Goal: Information Seeking & Learning: Learn about a topic

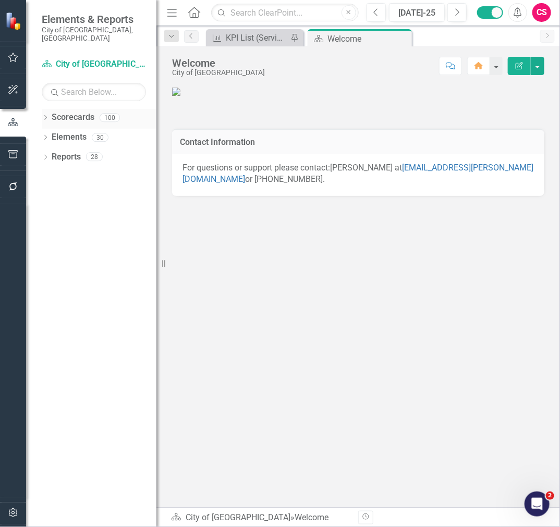
click at [48, 115] on div "Dropdown" at bounding box center [45, 119] width 7 height 9
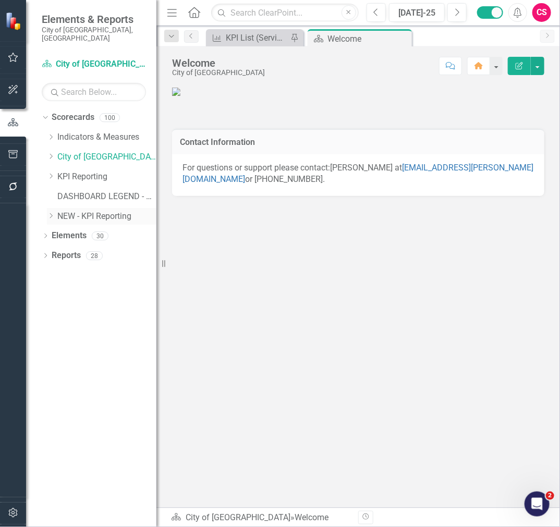
click at [52, 213] on icon "Dropdown" at bounding box center [51, 216] width 8 height 6
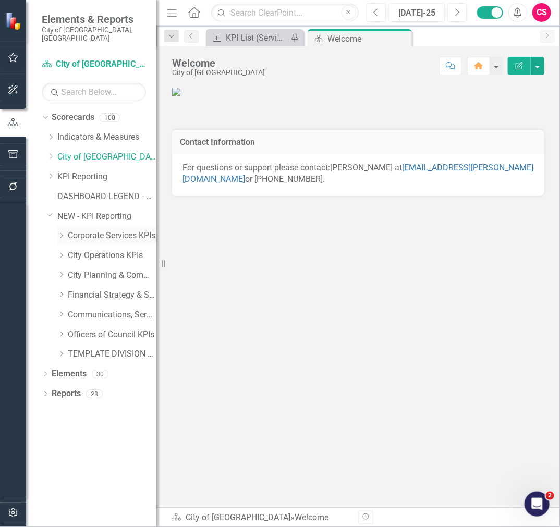
click at [62, 233] on icon "Dropdown" at bounding box center [61, 236] width 8 height 6
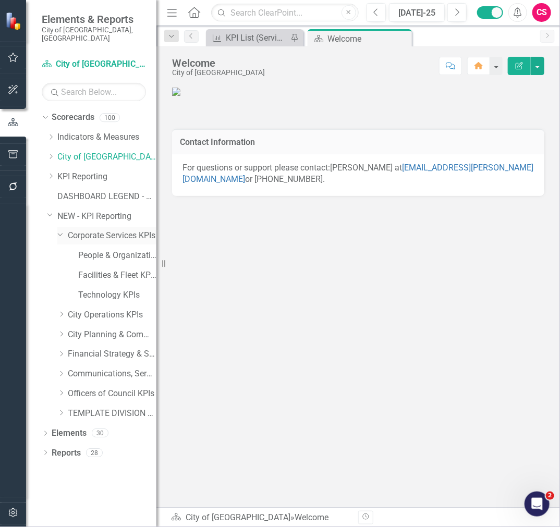
click at [62, 230] on icon "Dropdown" at bounding box center [60, 234] width 6 height 8
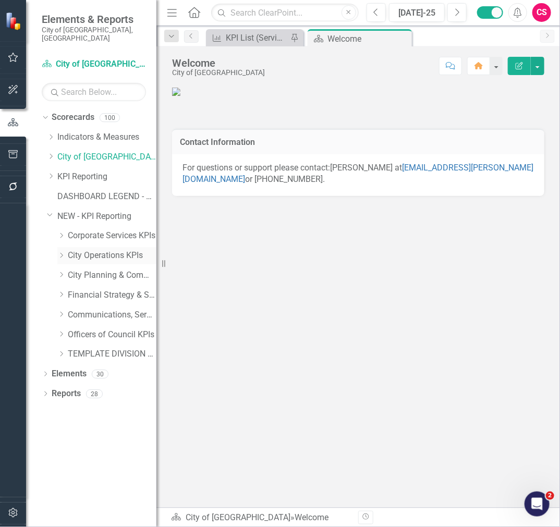
click at [61, 252] on icon "Dropdown" at bounding box center [61, 255] width 8 height 6
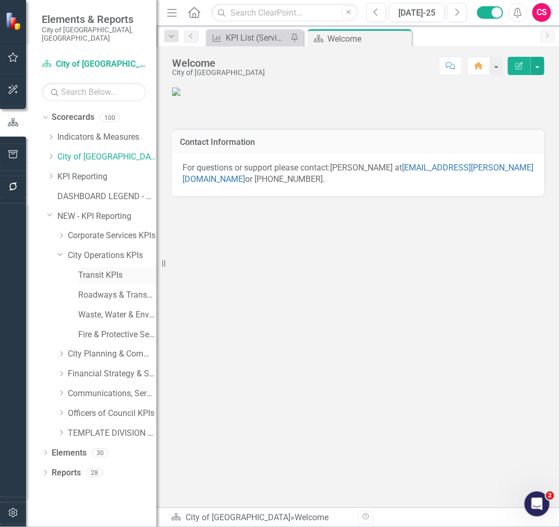
click at [104, 270] on link "Transit KPIs" at bounding box center [117, 276] width 78 height 12
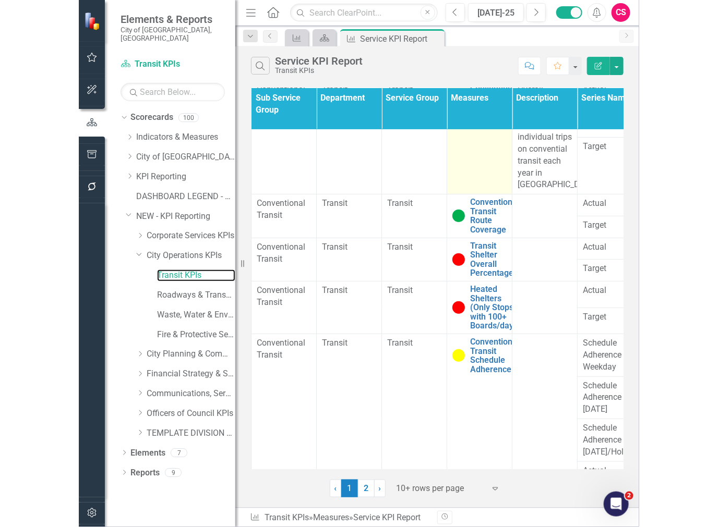
scroll to position [76, 0]
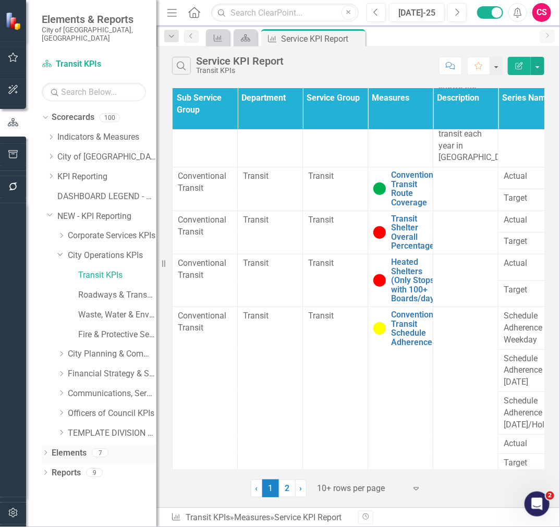
click at [76, 447] on link "Elements" at bounding box center [69, 453] width 35 height 12
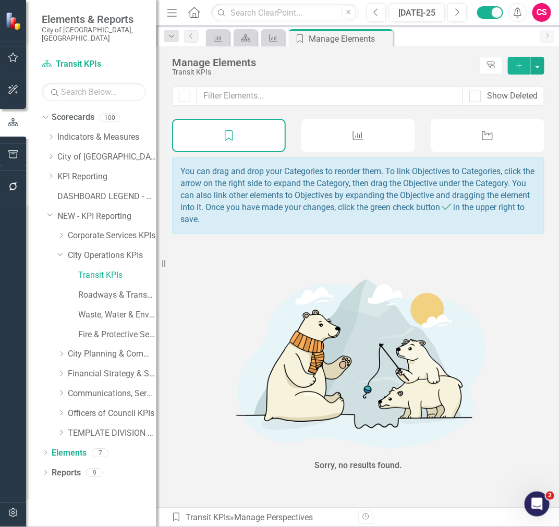
click at [356, 137] on icon at bounding box center [358, 135] width 10 height 9
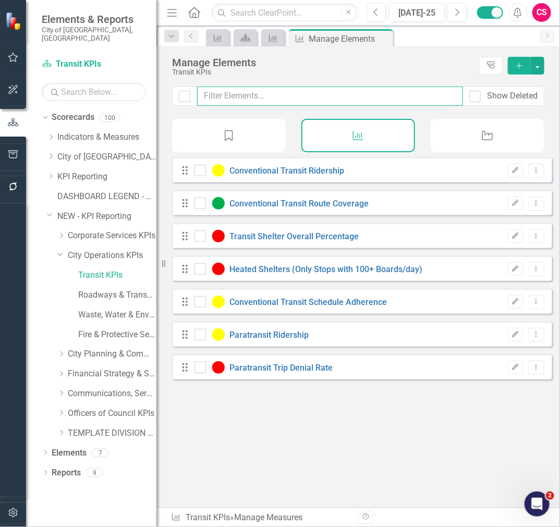
click at [335, 90] on input "text" at bounding box center [330, 96] width 266 height 19
type input "e"
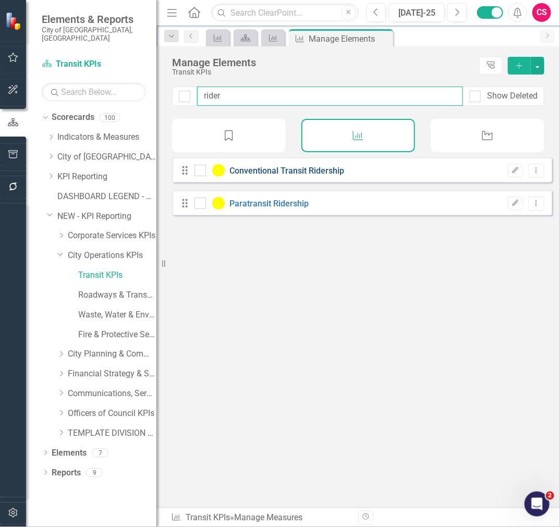
type input "rider"
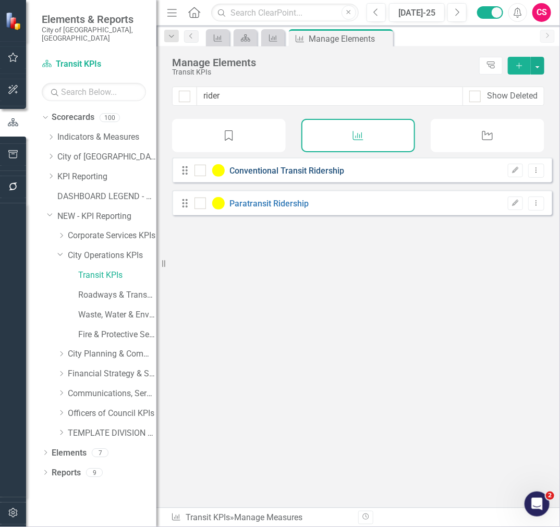
click at [319, 176] on link "Conventional Transit Ridership" at bounding box center [287, 171] width 115 height 10
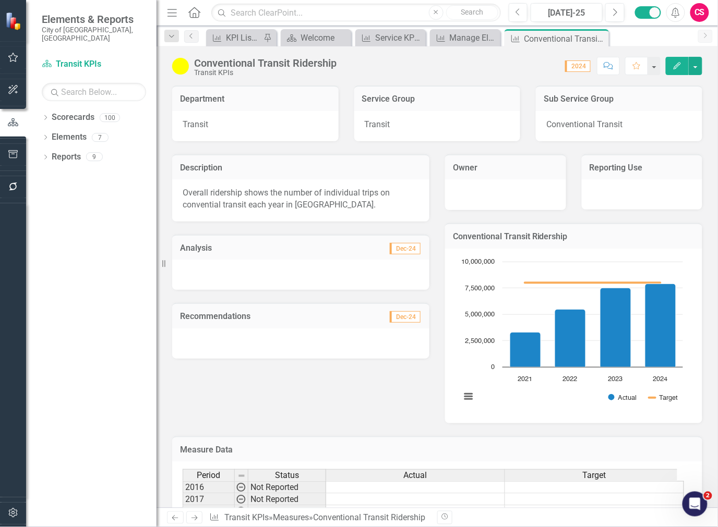
click at [271, 180] on div "Overall ridership shows the number of individual trips on convential transit ea…" at bounding box center [300, 200] width 257 height 42
click at [47, 136] on icon "Dropdown" at bounding box center [45, 139] width 7 height 6
click at [48, 174] on div "Dropdown" at bounding box center [50, 178] width 7 height 9
click at [48, 155] on icon "Dropdown" at bounding box center [50, 158] width 7 height 6
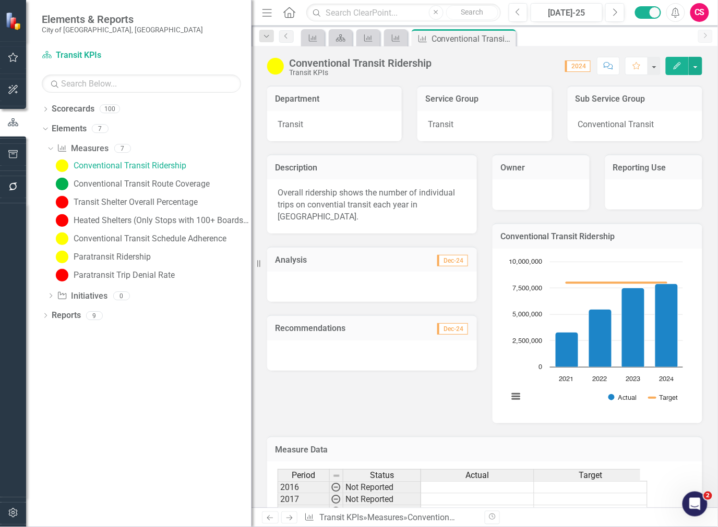
drag, startPoint x: 159, startPoint y: 199, endPoint x: 251, endPoint y: 191, distance: 93.1
click at [251, 191] on div "Resize" at bounding box center [255, 263] width 8 height 527
click at [180, 184] on div "Conventional Transit Route Coverage" at bounding box center [142, 183] width 136 height 9
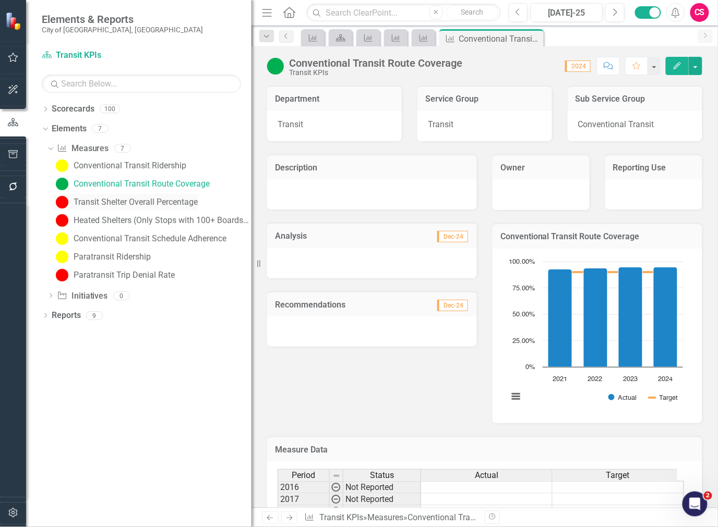
click at [171, 205] on div "Transit Shelter Overall Percentage" at bounding box center [136, 202] width 124 height 9
